Goal: Find contact information: Find contact information

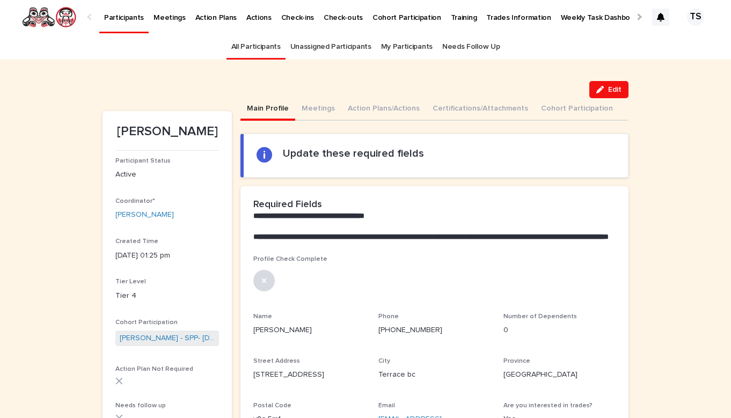
click at [248, 43] on link "All Participants" at bounding box center [255, 46] width 49 height 25
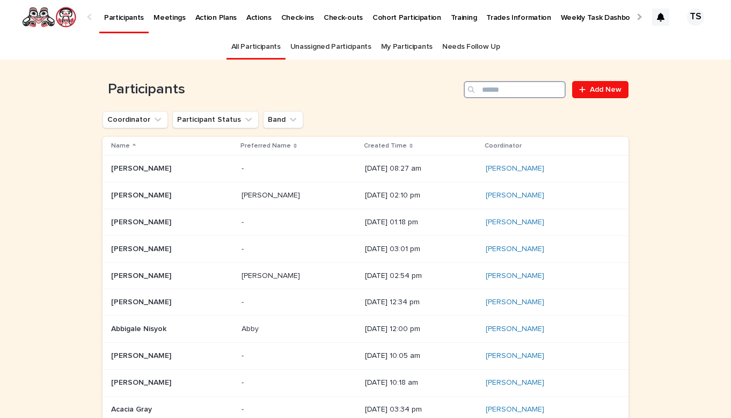
click at [531, 95] on input "Search" at bounding box center [515, 89] width 102 height 17
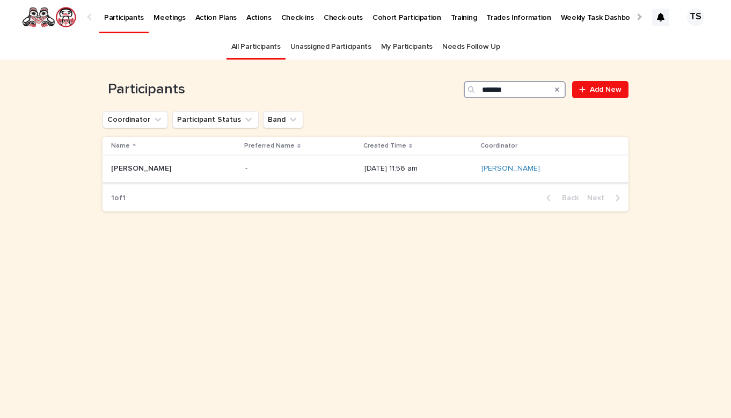
type input "*******"
click at [152, 176] on div "Keira Wilson Keira Wilson" at bounding box center [174, 169] width 126 height 18
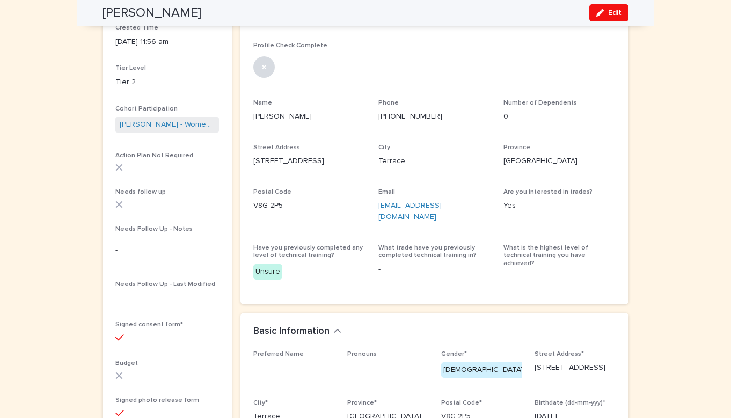
scroll to position [215, 0]
drag, startPoint x: 477, startPoint y: 210, endPoint x: 375, endPoint y: 207, distance: 102.5
click at [375, 207] on div "Profile Check Complete Name Keira Wilson Phone (250) 892-0707 Number of Depende…" at bounding box center [434, 165] width 362 height 249
copy link "keiradmwilson@gmail.com"
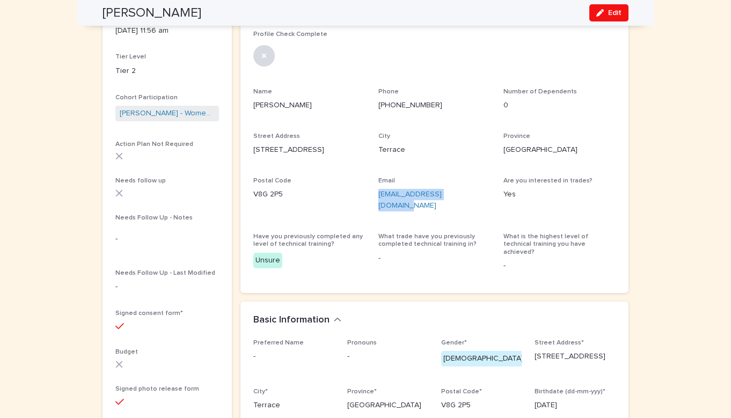
scroll to position [227, 0]
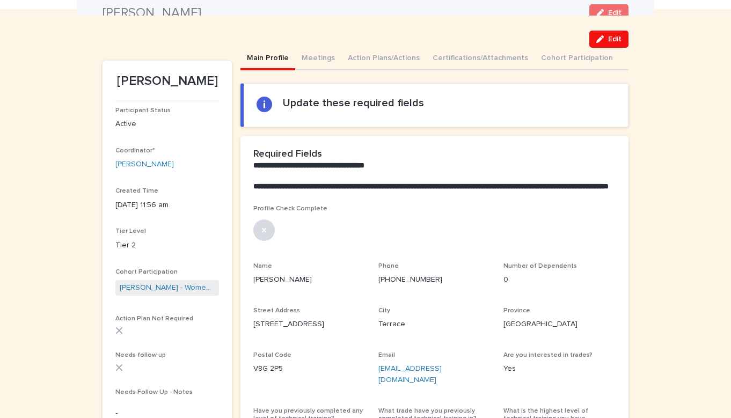
scroll to position [0, 0]
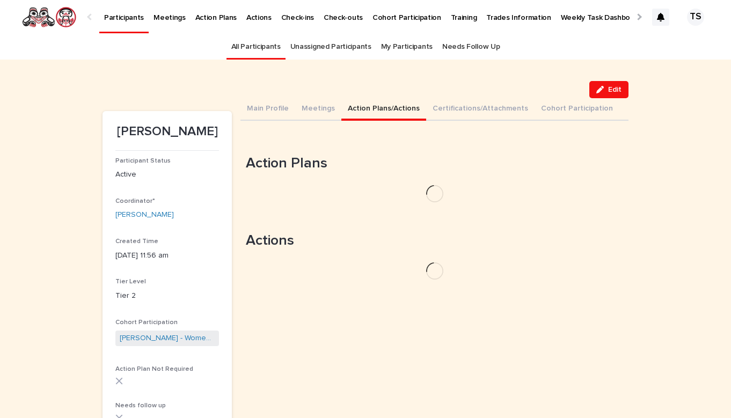
click at [369, 107] on button "Action Plans/Actions" at bounding box center [383, 109] width 85 height 23
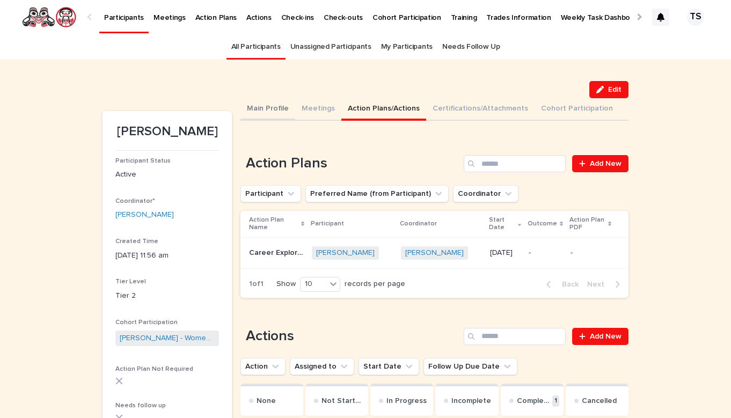
click at [275, 112] on button "Main Profile" at bounding box center [267, 109] width 55 height 23
